Goal: Task Accomplishment & Management: Complete application form

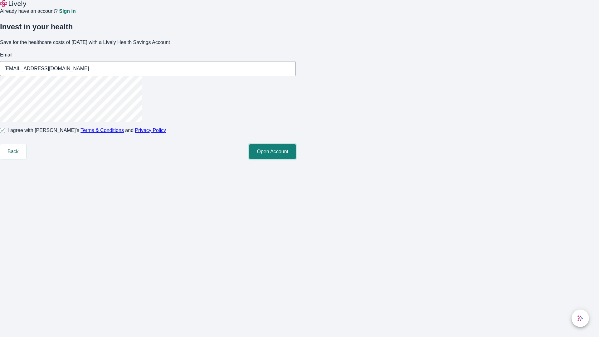
click at [296, 159] on button "Open Account" at bounding box center [272, 151] width 47 height 15
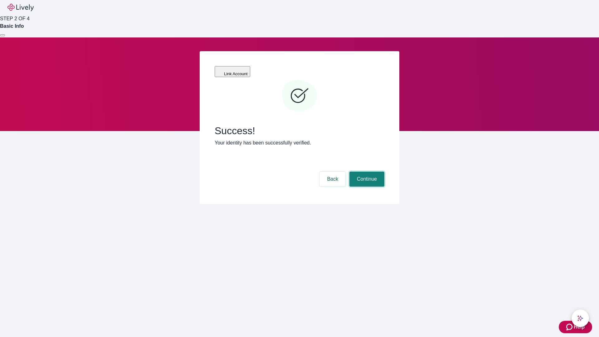
click at [366, 172] on button "Continue" at bounding box center [367, 179] width 35 height 15
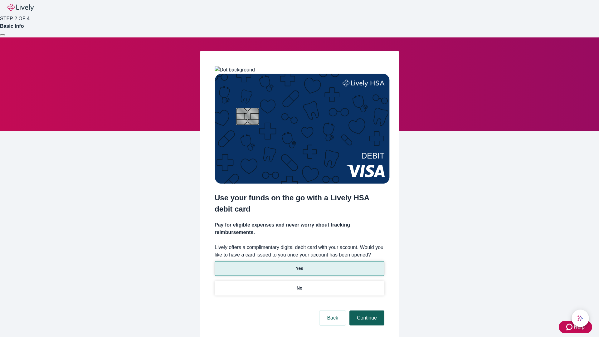
click at [299, 265] on p "Yes" at bounding box center [299, 268] width 7 height 7
click at [366, 311] on button "Continue" at bounding box center [367, 318] width 35 height 15
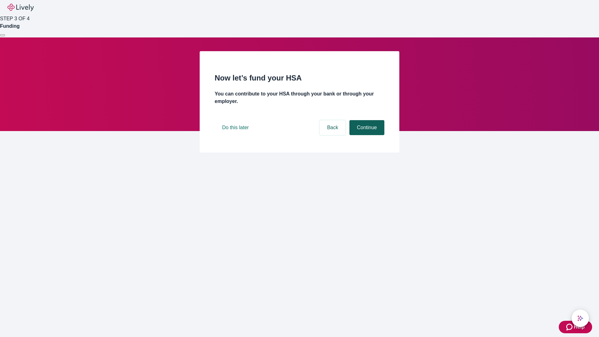
click at [366, 135] on button "Continue" at bounding box center [367, 127] width 35 height 15
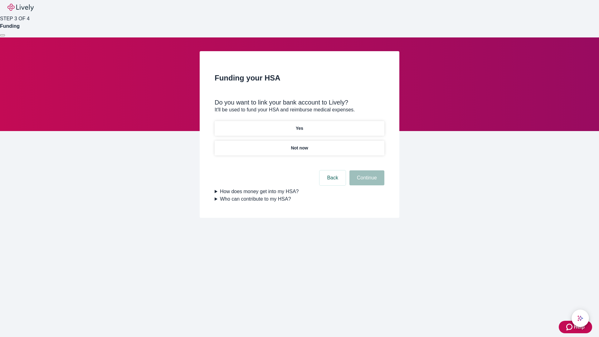
click at [299, 145] on p "Not now" at bounding box center [299, 148] width 17 height 7
click at [366, 182] on button "Continue" at bounding box center [367, 177] width 35 height 15
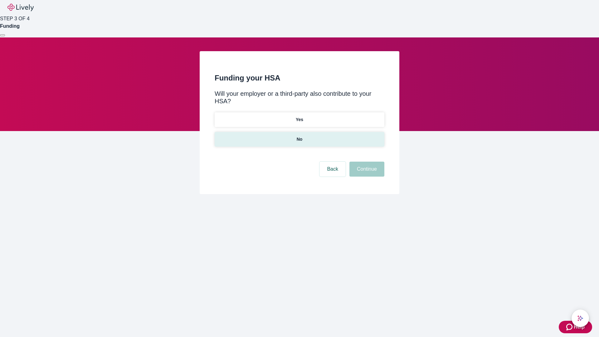
click at [299, 136] on p "No" at bounding box center [300, 139] width 6 height 7
click at [366, 162] on button "Continue" at bounding box center [367, 169] width 35 height 15
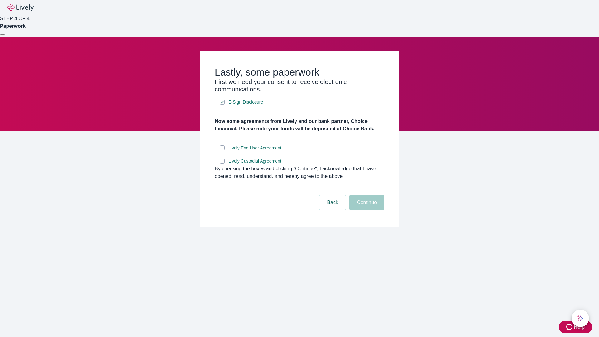
click at [222, 150] on input "Lively End User Agreement" at bounding box center [222, 147] width 5 height 5
checkbox input "true"
click at [222, 164] on input "Lively Custodial Agreement" at bounding box center [222, 161] width 5 height 5
checkbox input "true"
click at [366, 210] on button "Continue" at bounding box center [367, 202] width 35 height 15
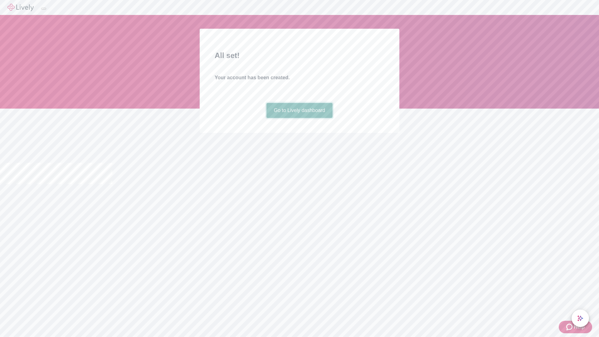
click at [299, 118] on link "Go to Lively dashboard" at bounding box center [300, 110] width 66 height 15
